Goal: Find specific page/section: Find specific page/section

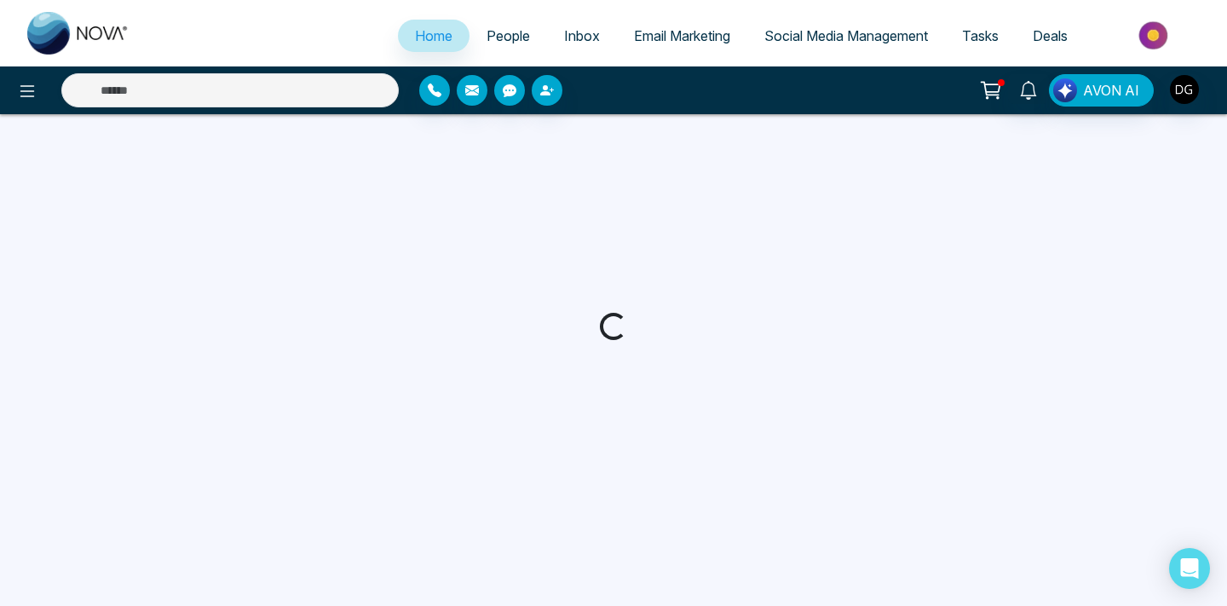
select select "*"
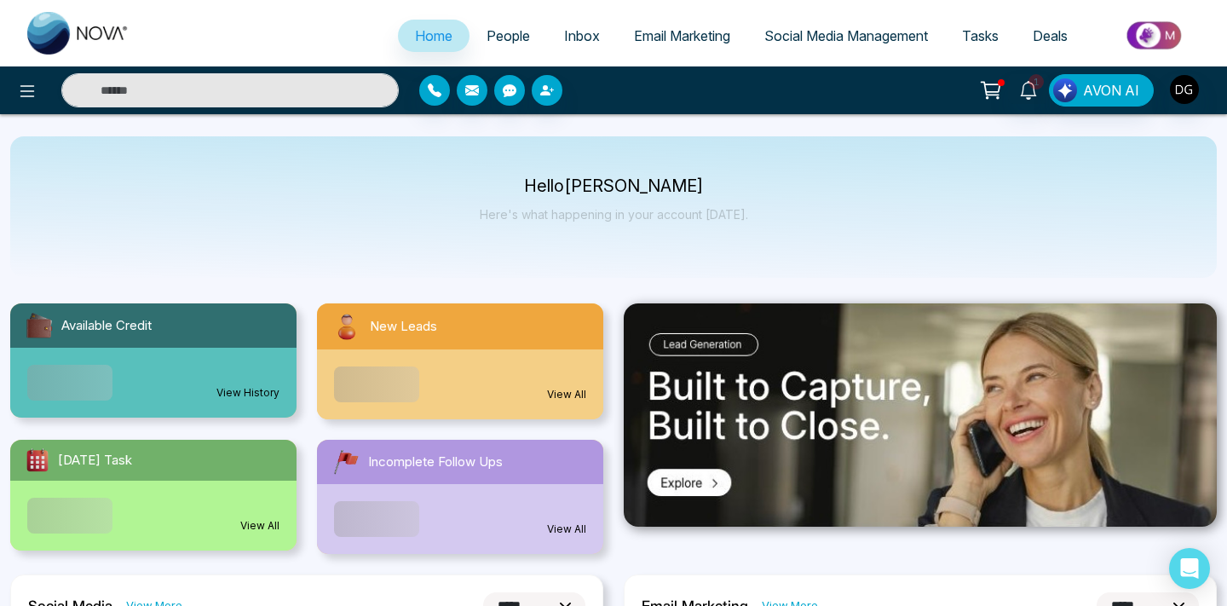
click at [488, 35] on span "People" at bounding box center [508, 35] width 43 height 17
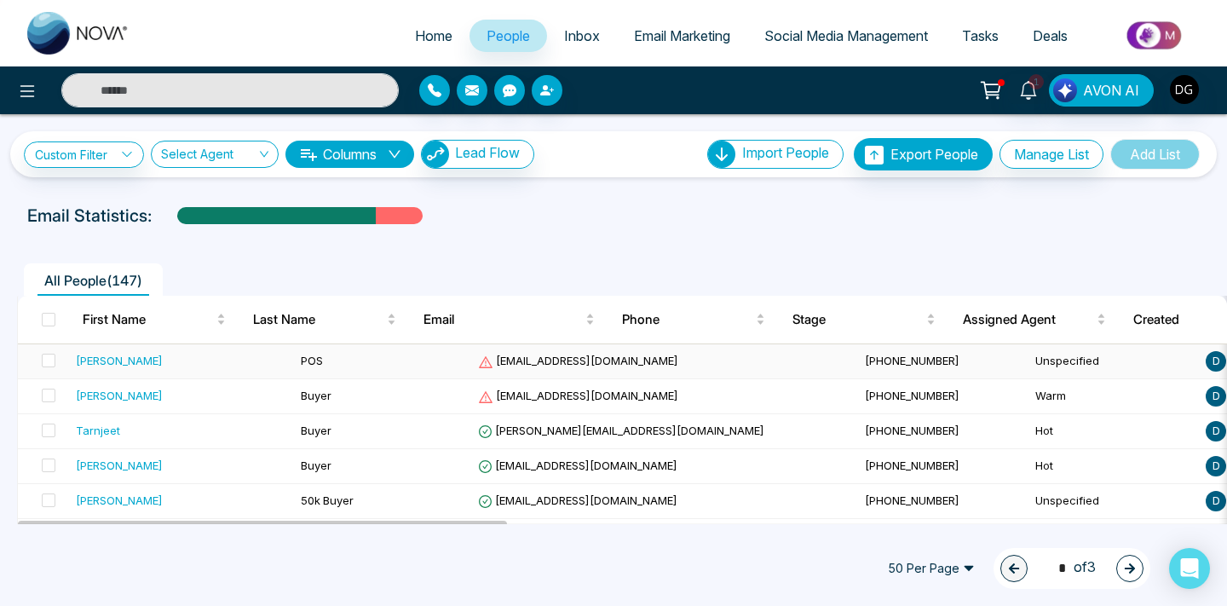
click at [1028, 364] on td "Unspecified" at bounding box center [1113, 361] width 170 height 35
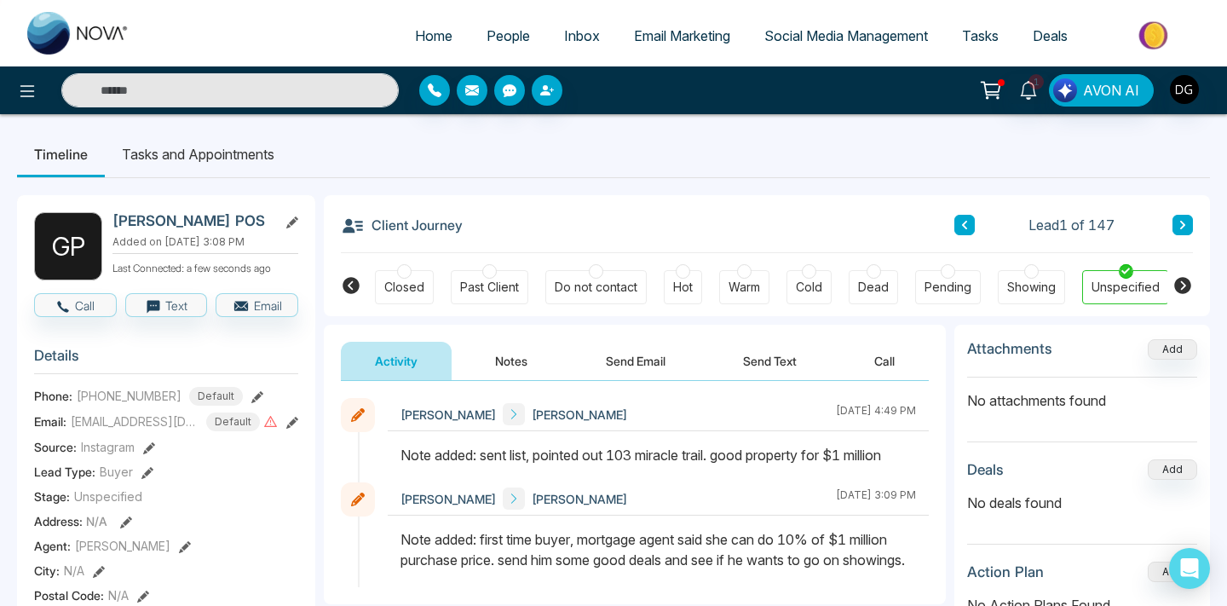
scroll to position [0, 458]
click at [681, 277] on div at bounding box center [683, 271] width 14 height 14
click at [495, 33] on span "People" at bounding box center [508, 35] width 43 height 17
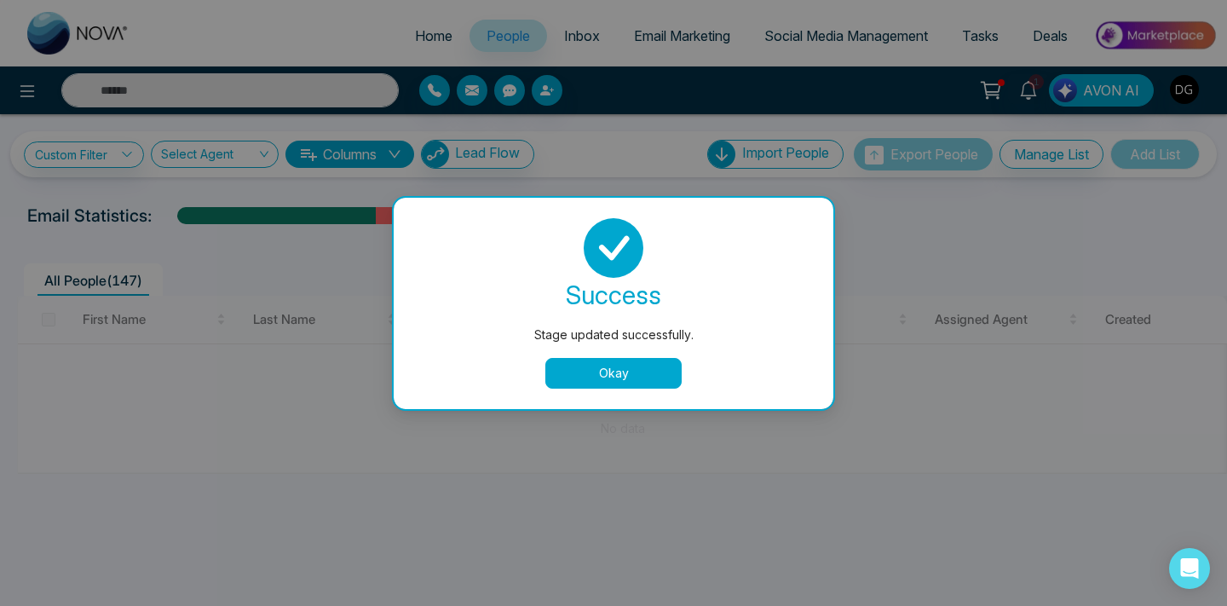
click at [595, 362] on button "Okay" at bounding box center [613, 373] width 136 height 31
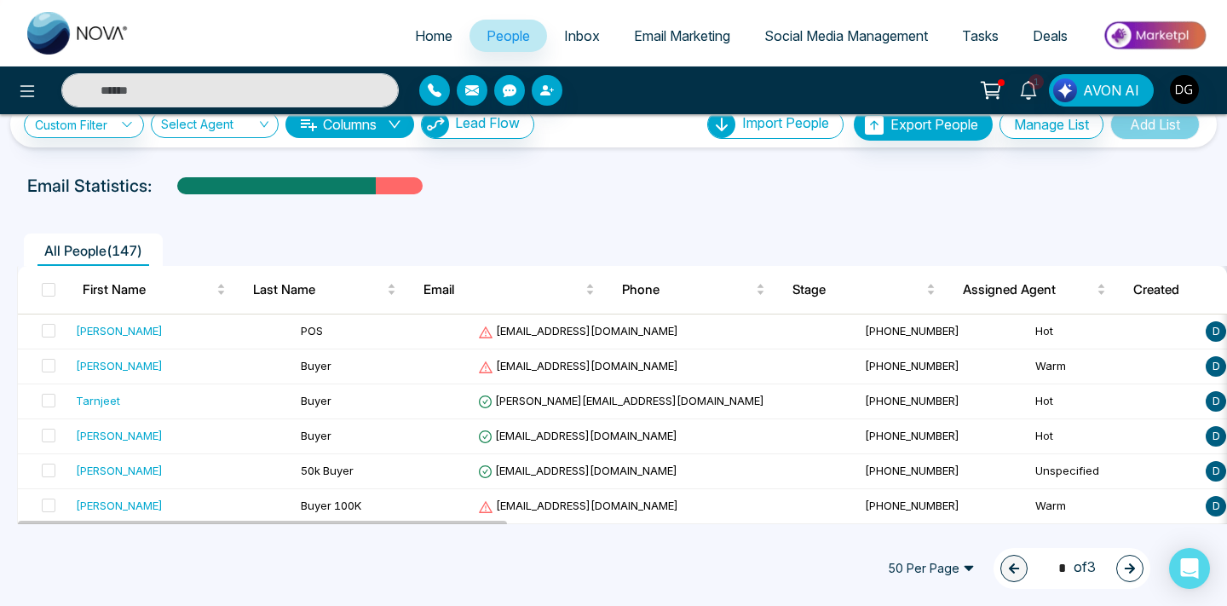
scroll to position [34, 0]
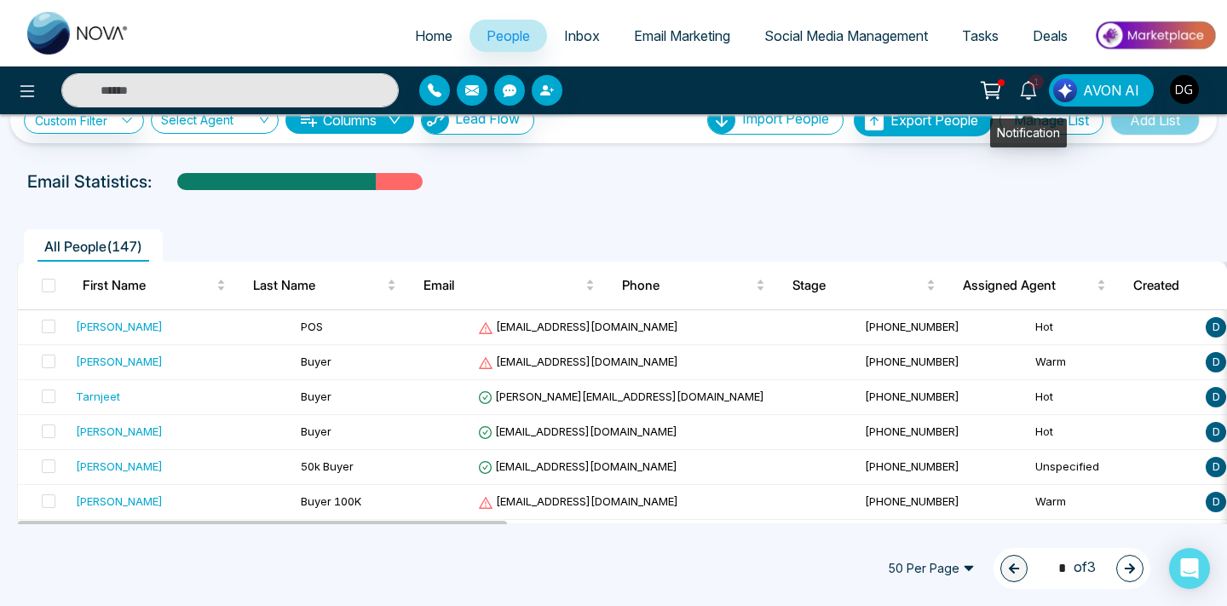
click at [1029, 99] on link "1" at bounding box center [1028, 89] width 41 height 30
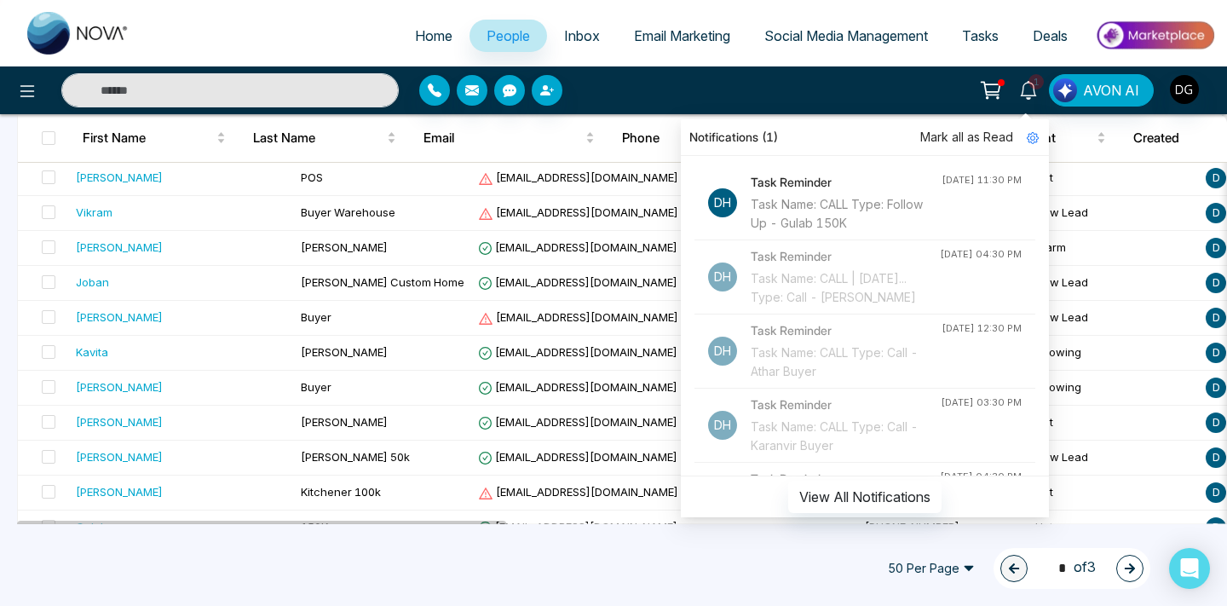
scroll to position [641, 0]
